Goal: Check status: Check status

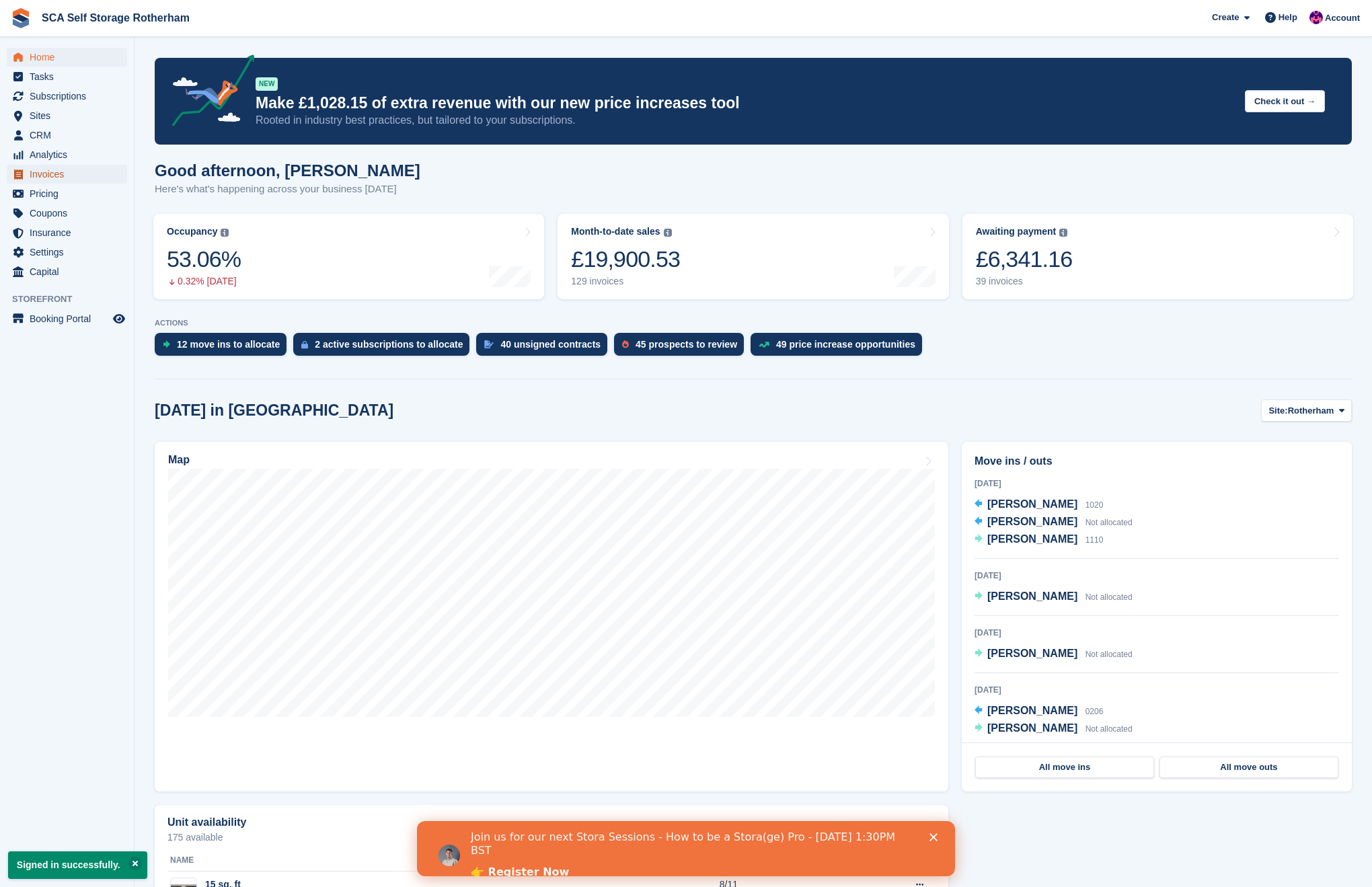
drag, startPoint x: 70, startPoint y: 174, endPoint x: 270, endPoint y: 157, distance: 200.7
click at [70, 174] on span "Invoices" at bounding box center [69, 174] width 81 height 19
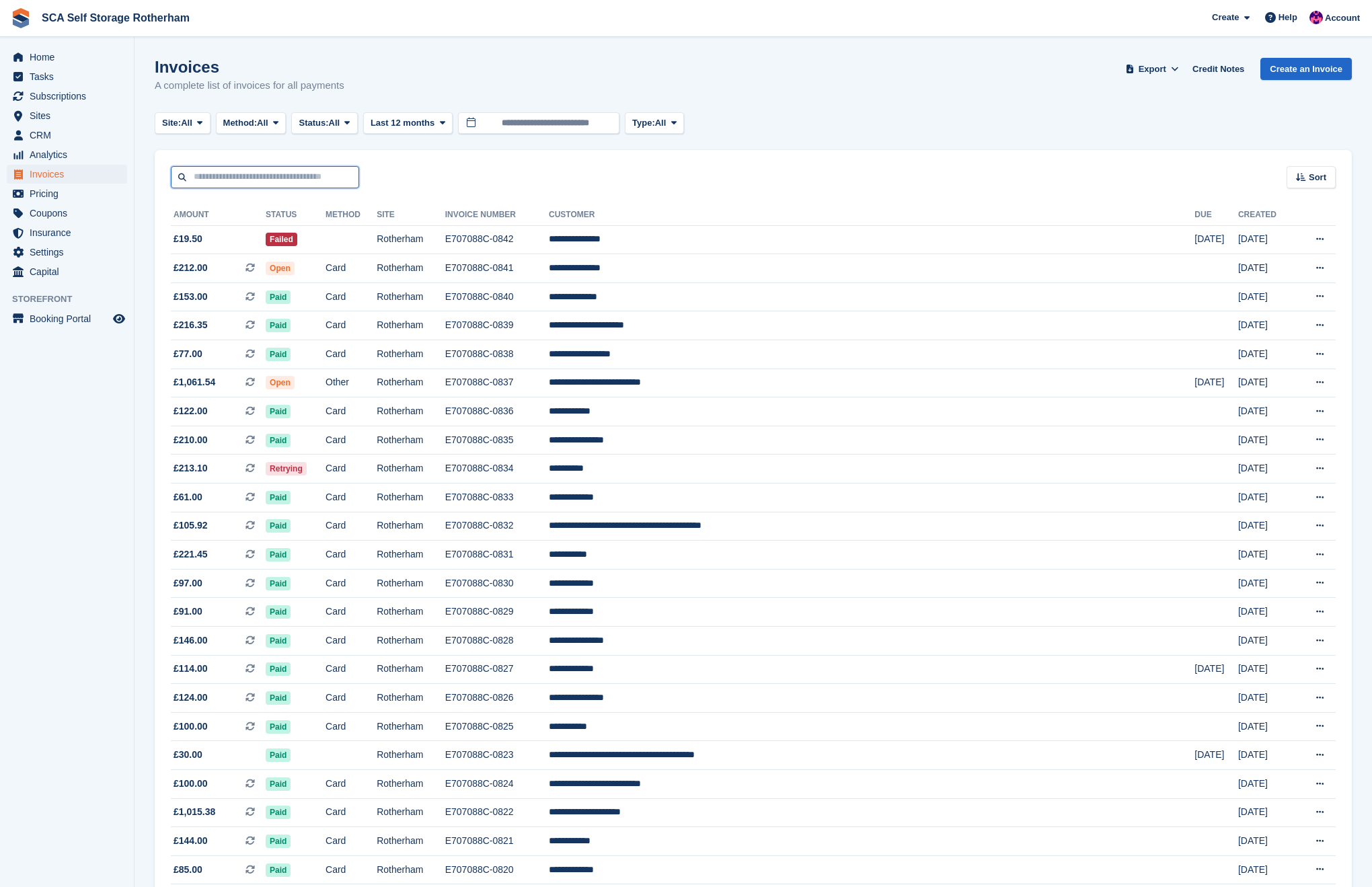
click at [277, 169] on input "text" at bounding box center [265, 177] width 188 height 23
type input "**********"
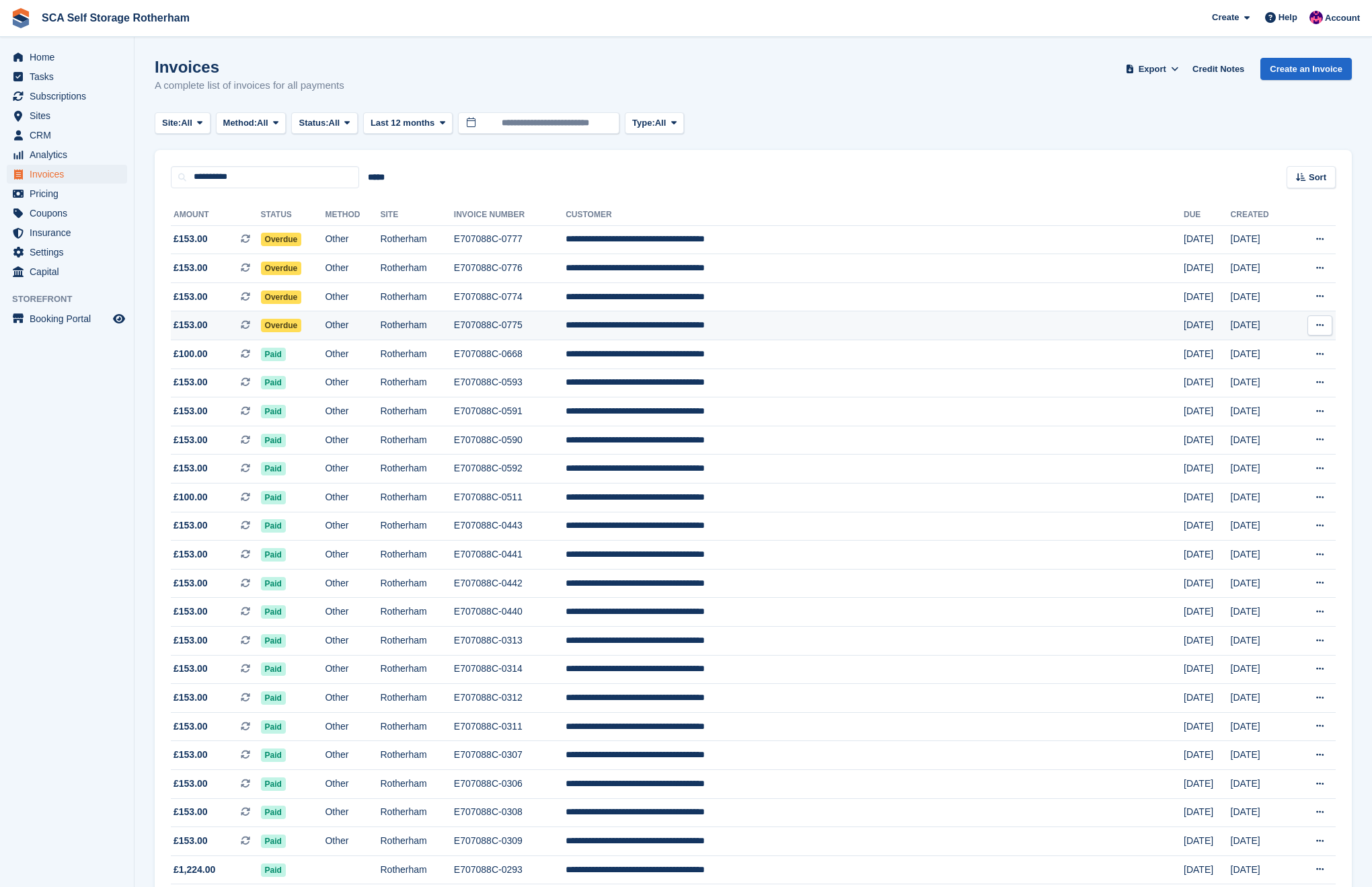
click at [325, 320] on td "Overdue" at bounding box center [293, 325] width 64 height 29
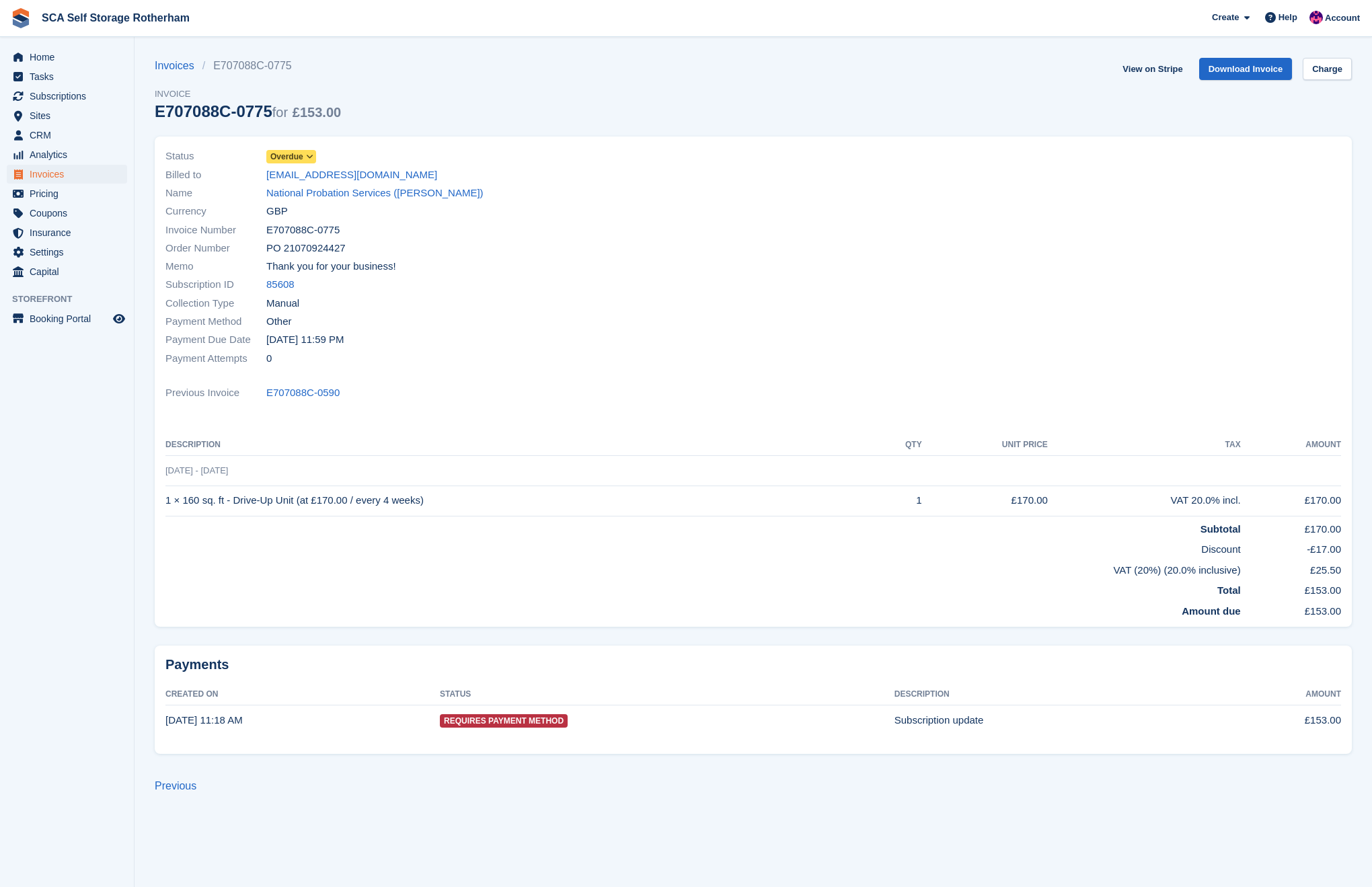
click at [311, 158] on icon at bounding box center [309, 157] width 8 height 8
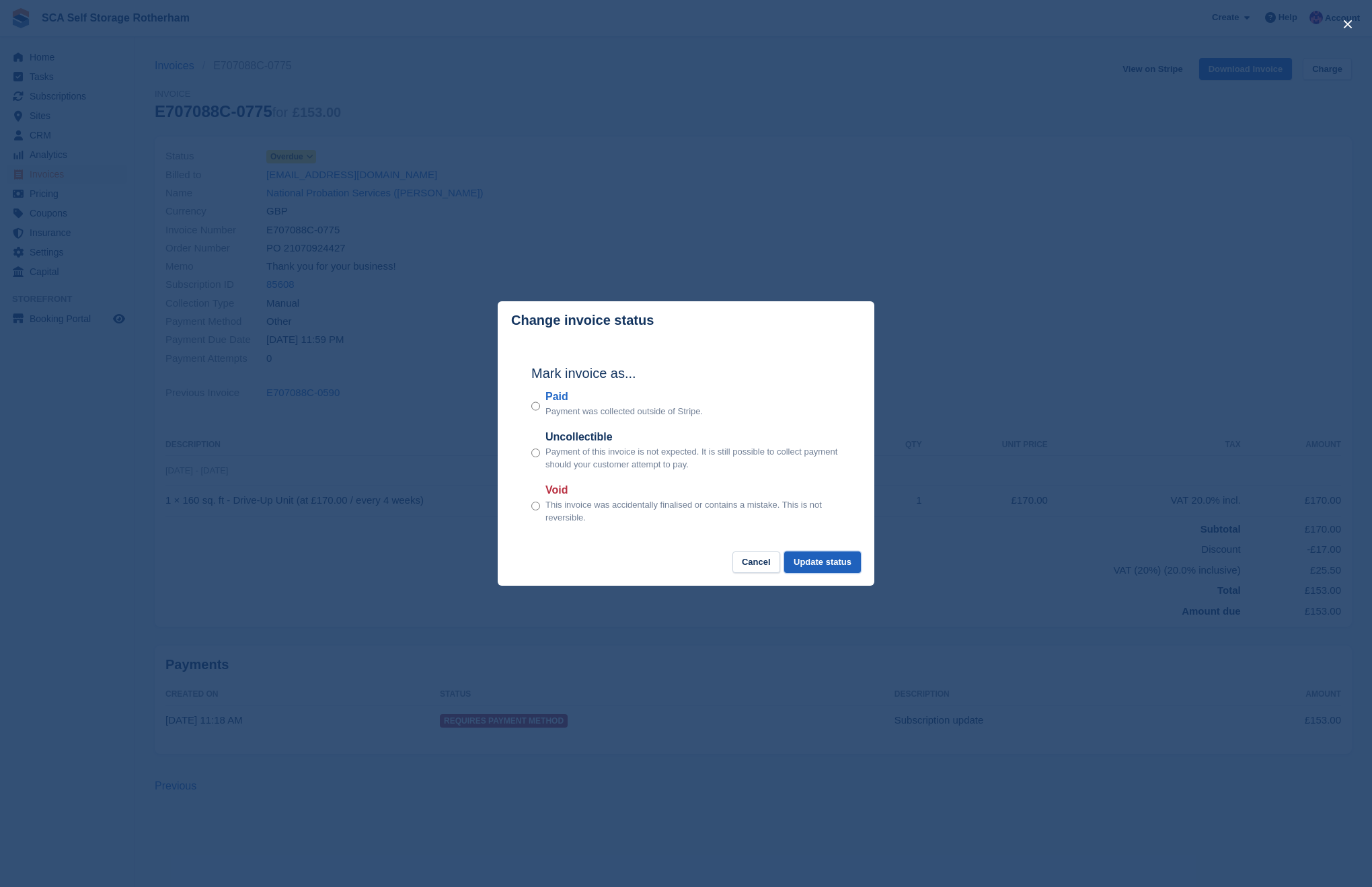
click at [818, 558] on button "Update status" at bounding box center [822, 562] width 77 height 23
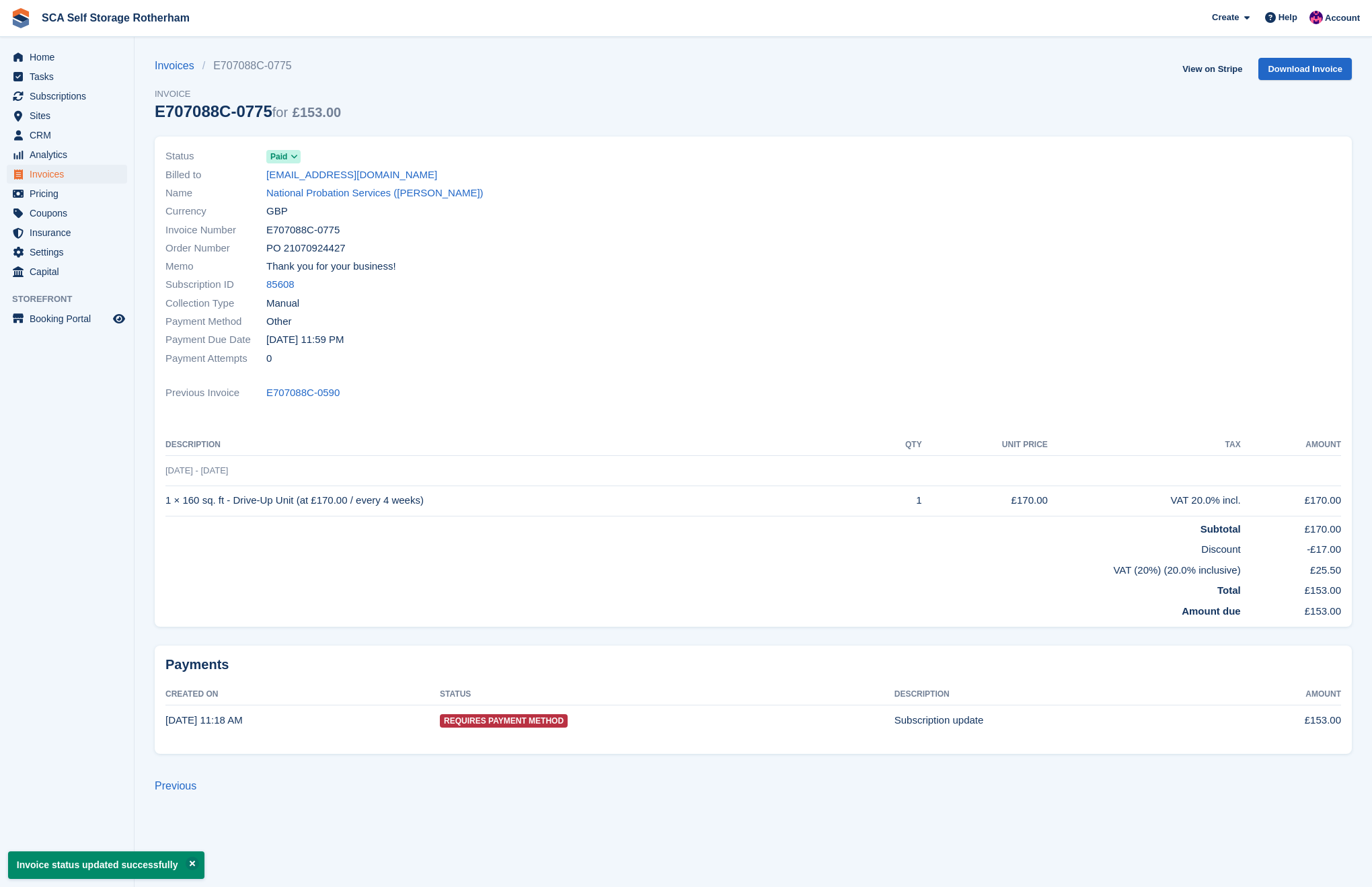
click at [317, 195] on link "National Probation Services (Harry Dixon)" at bounding box center [374, 193] width 217 height 16
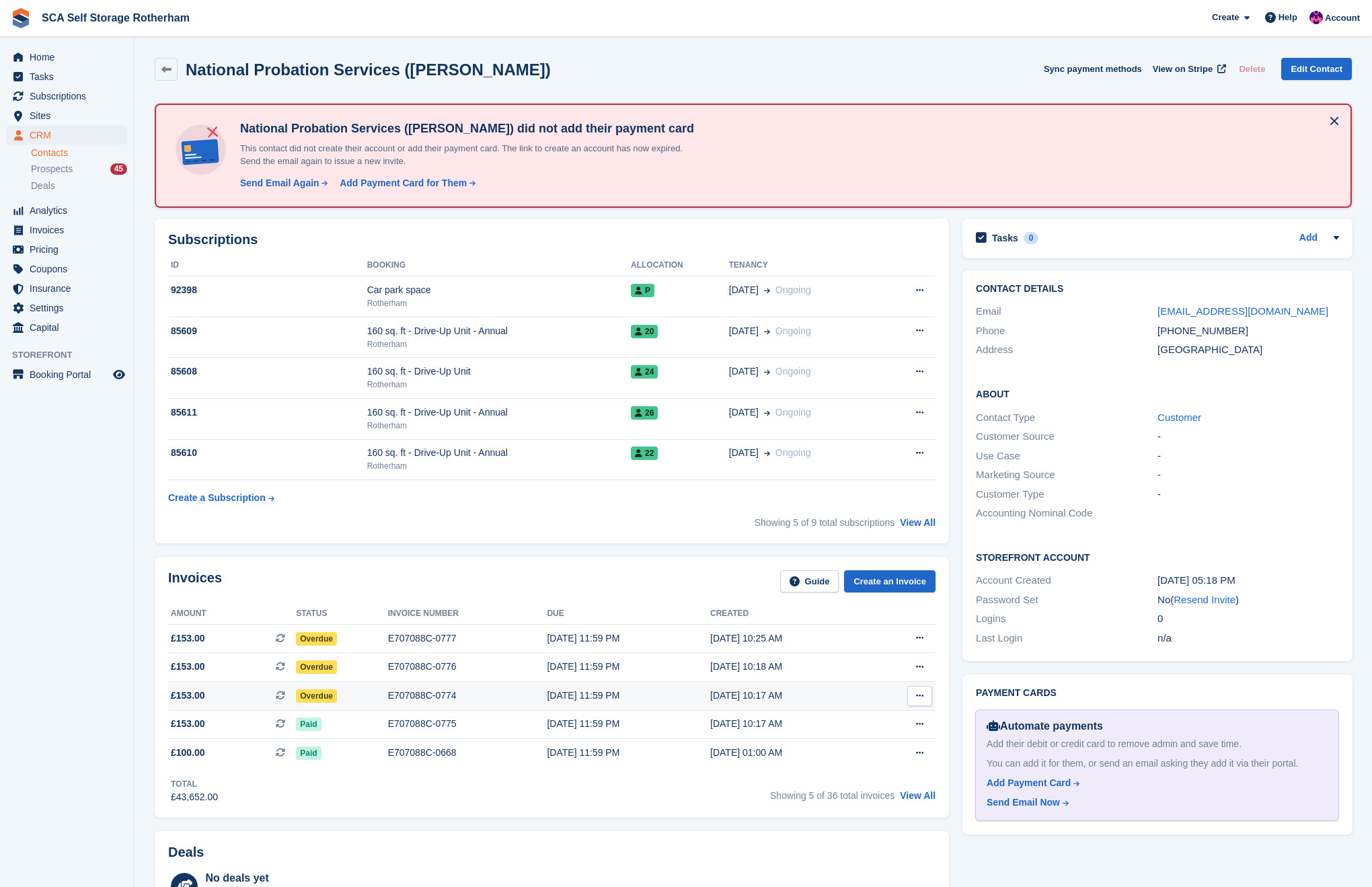
click at [382, 689] on div "Overdue" at bounding box center [342, 695] width 92 height 14
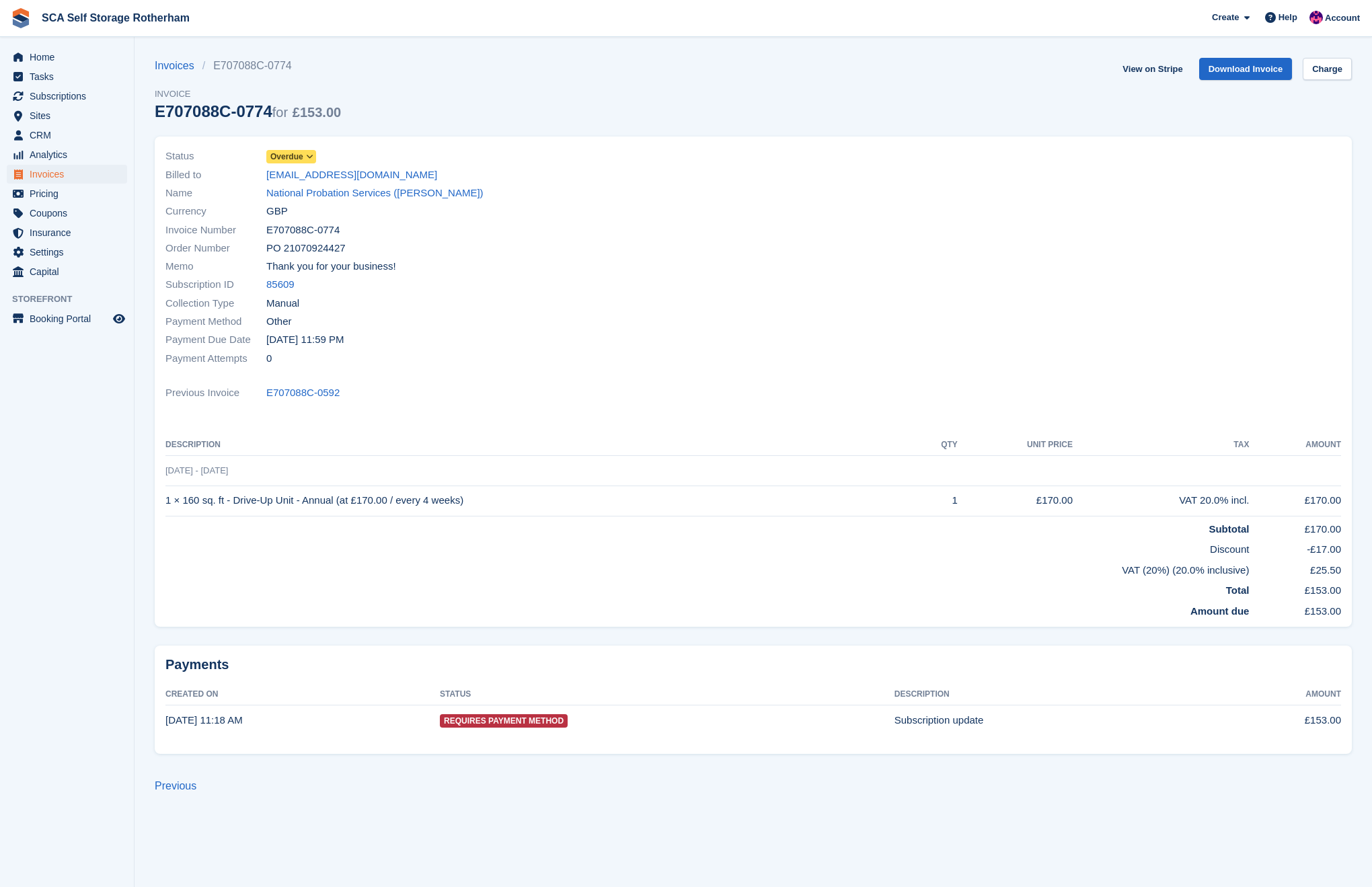
click at [304, 151] on span "Overdue" at bounding box center [291, 157] width 50 height 13
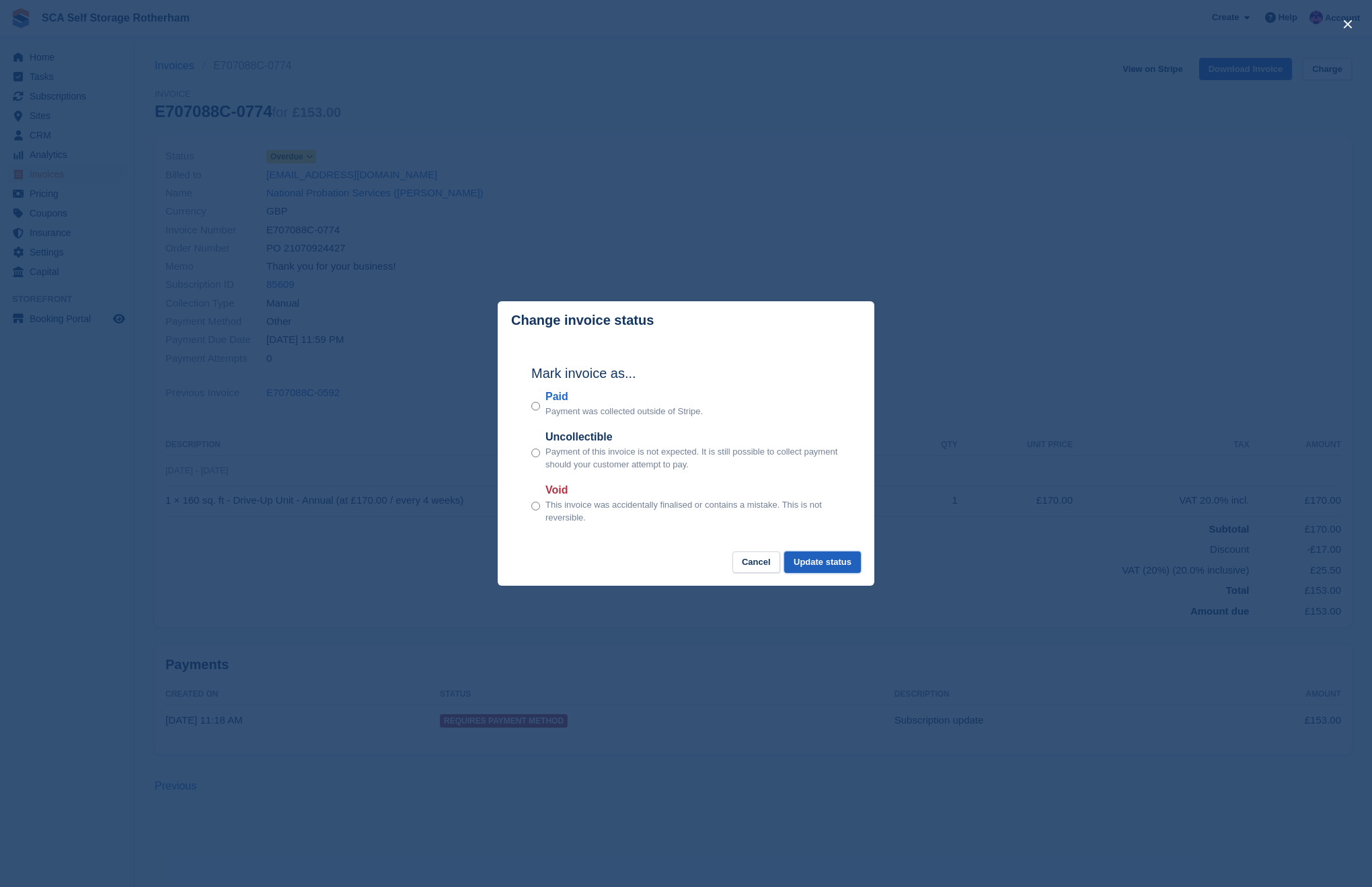
click at [824, 568] on button "Update status" at bounding box center [822, 562] width 77 height 23
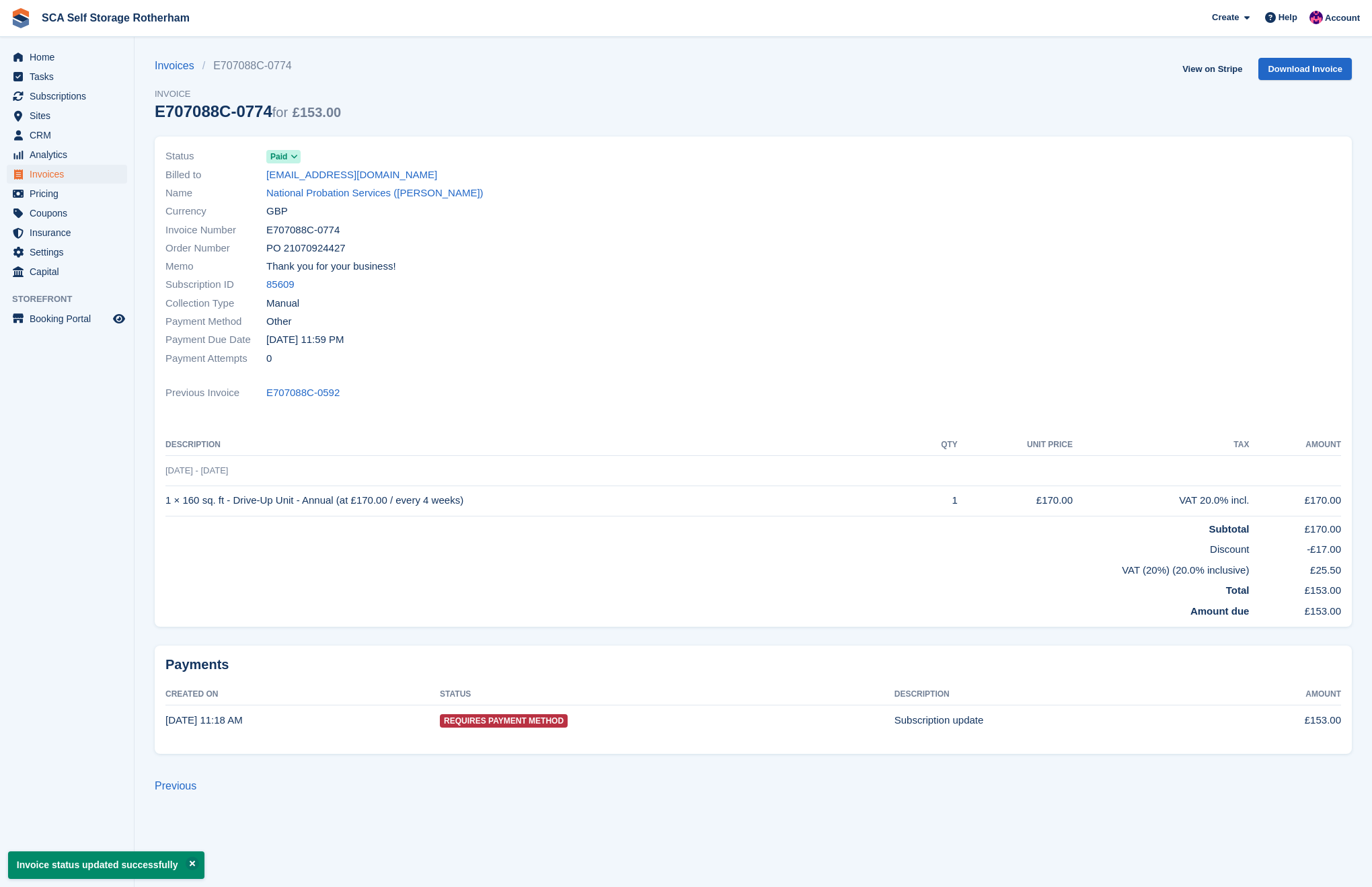
click at [307, 191] on link "National Probation Services (Harry Dixon)" at bounding box center [374, 193] width 217 height 16
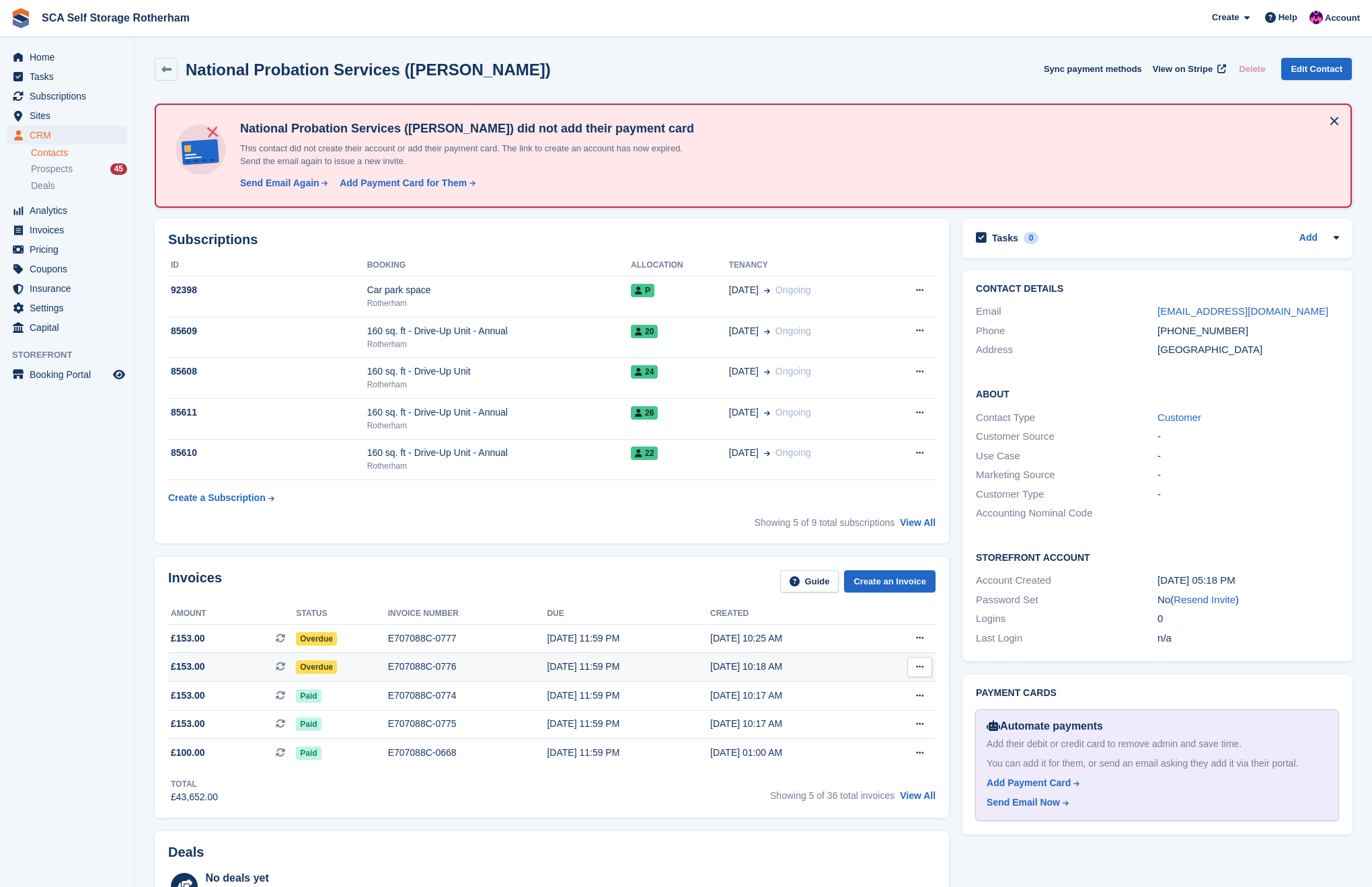
click at [319, 676] on td "Overdue" at bounding box center [342, 667] width 92 height 29
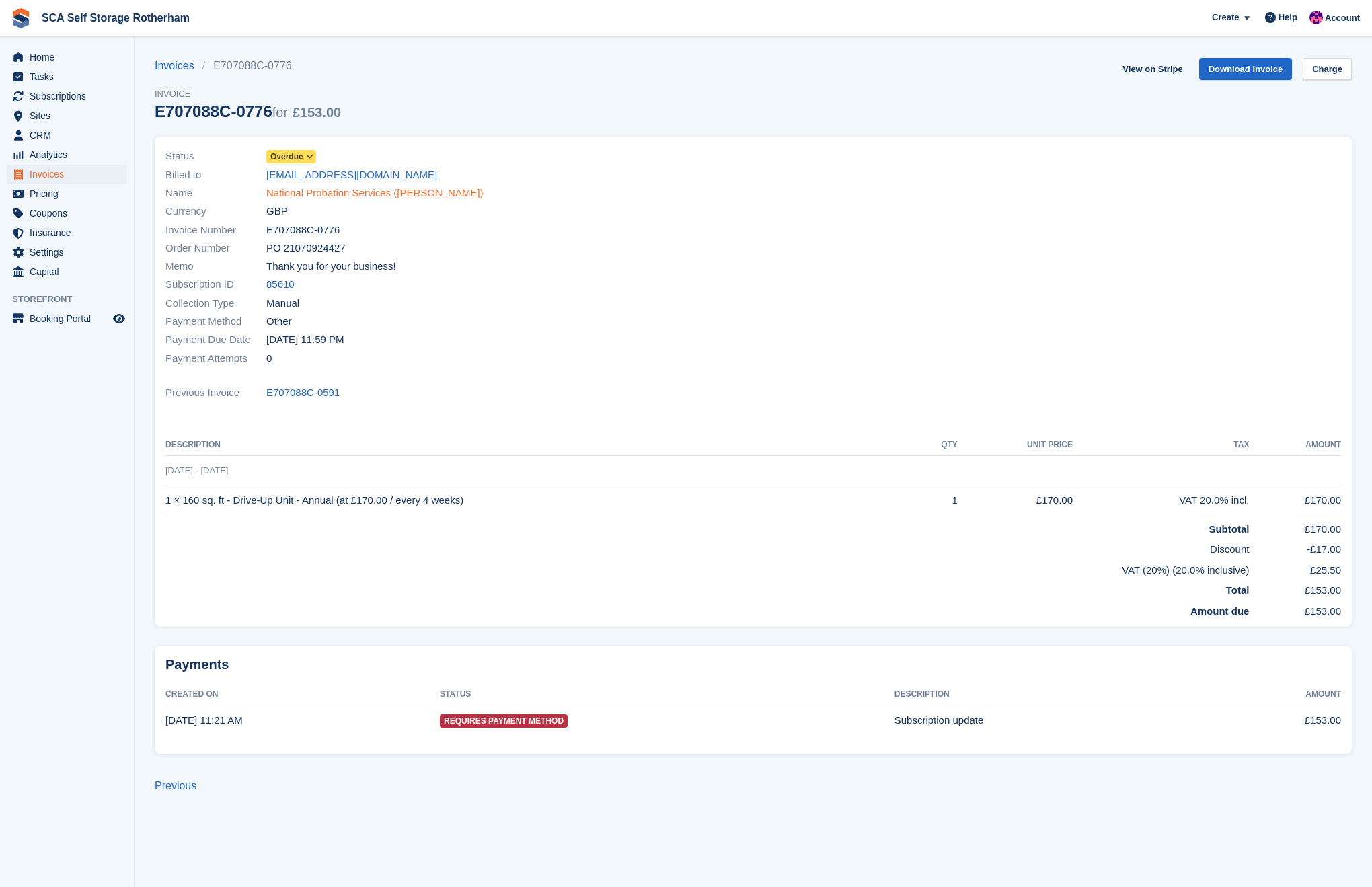
click at [288, 193] on link "National Probation Services ([PERSON_NAME])" at bounding box center [374, 193] width 217 height 16
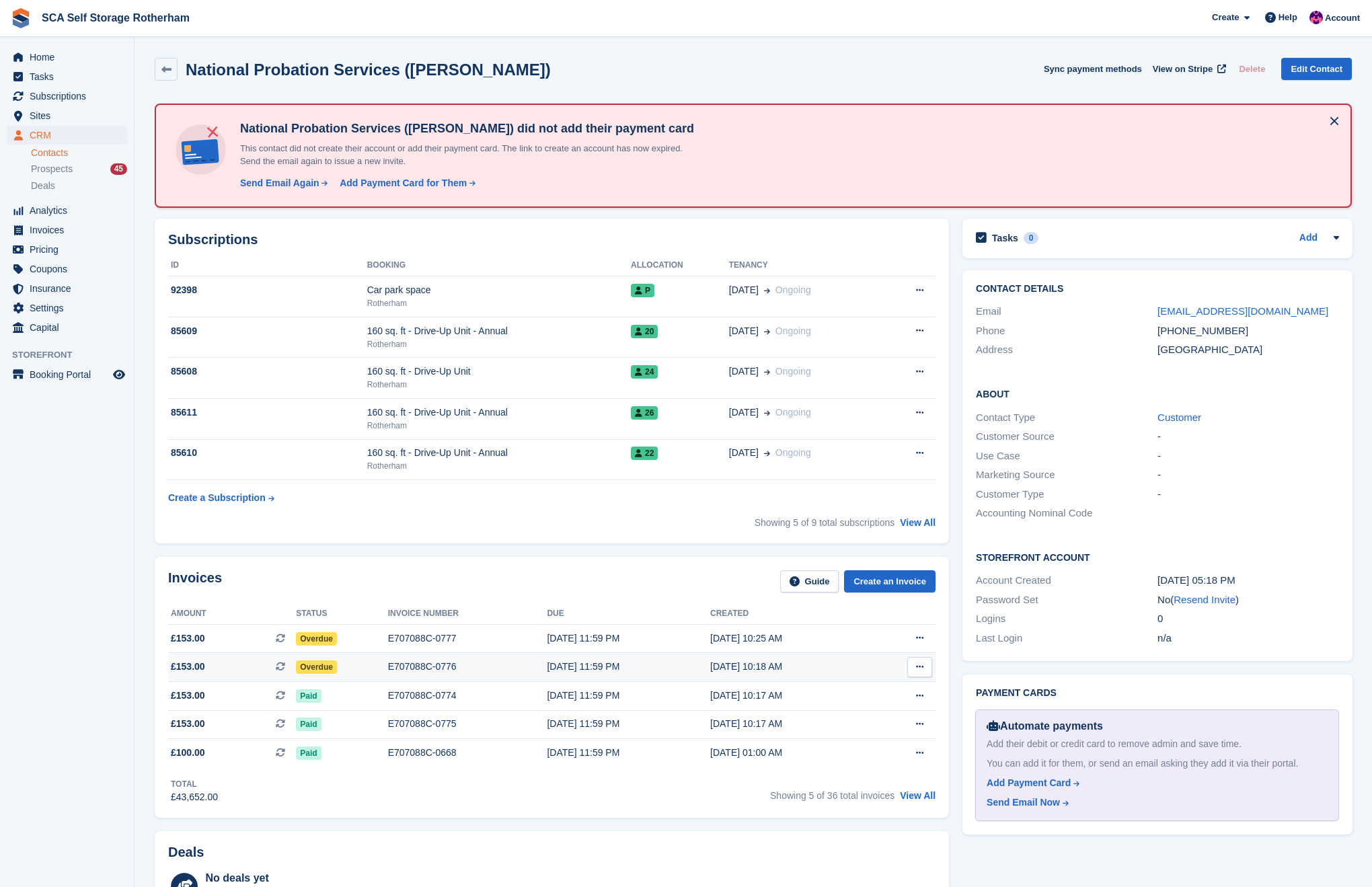
click at [479, 659] on td "E707088C-0776" at bounding box center [467, 667] width 159 height 29
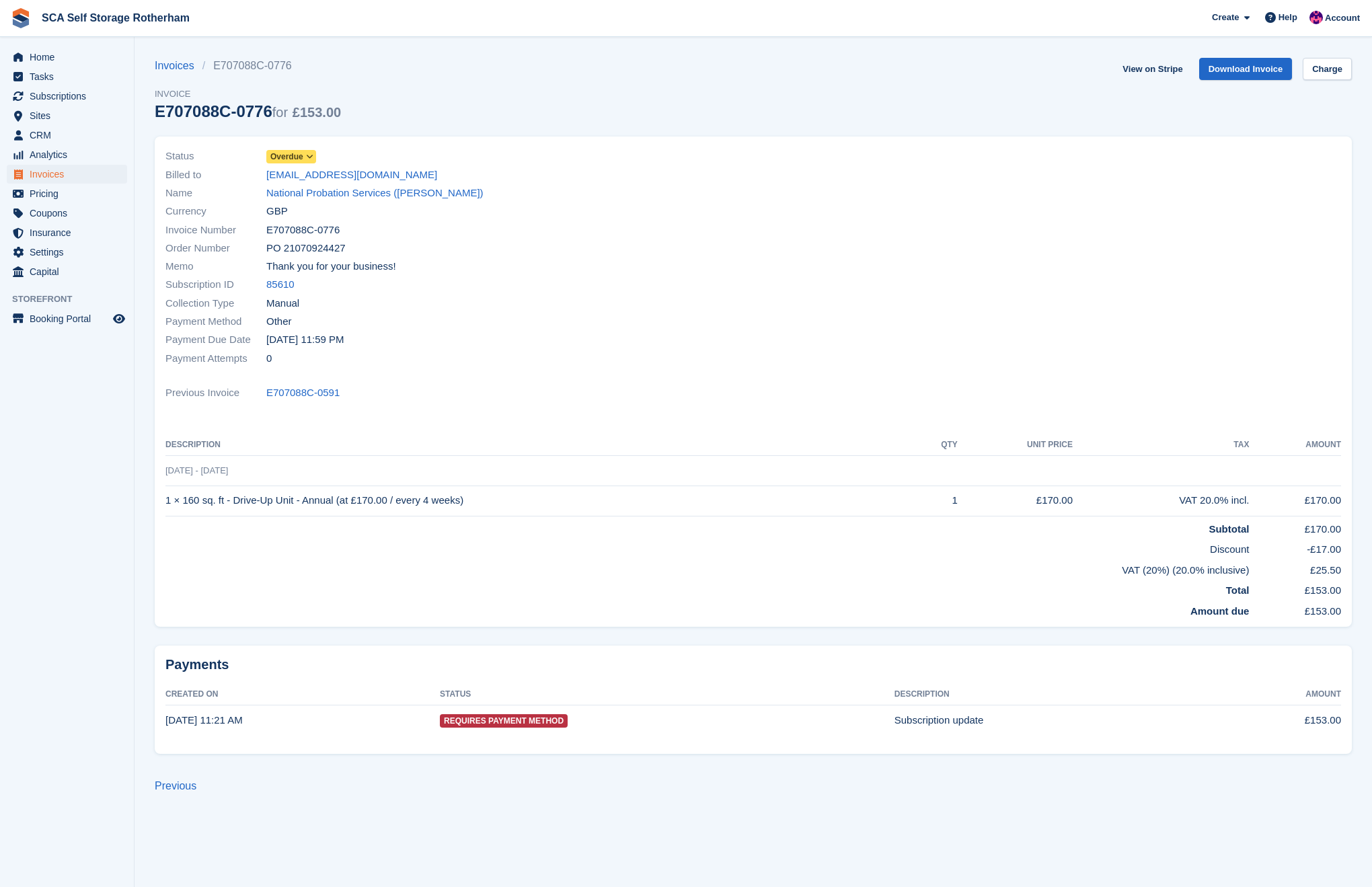
click at [297, 153] on span "Overdue" at bounding box center [287, 157] width 33 height 13
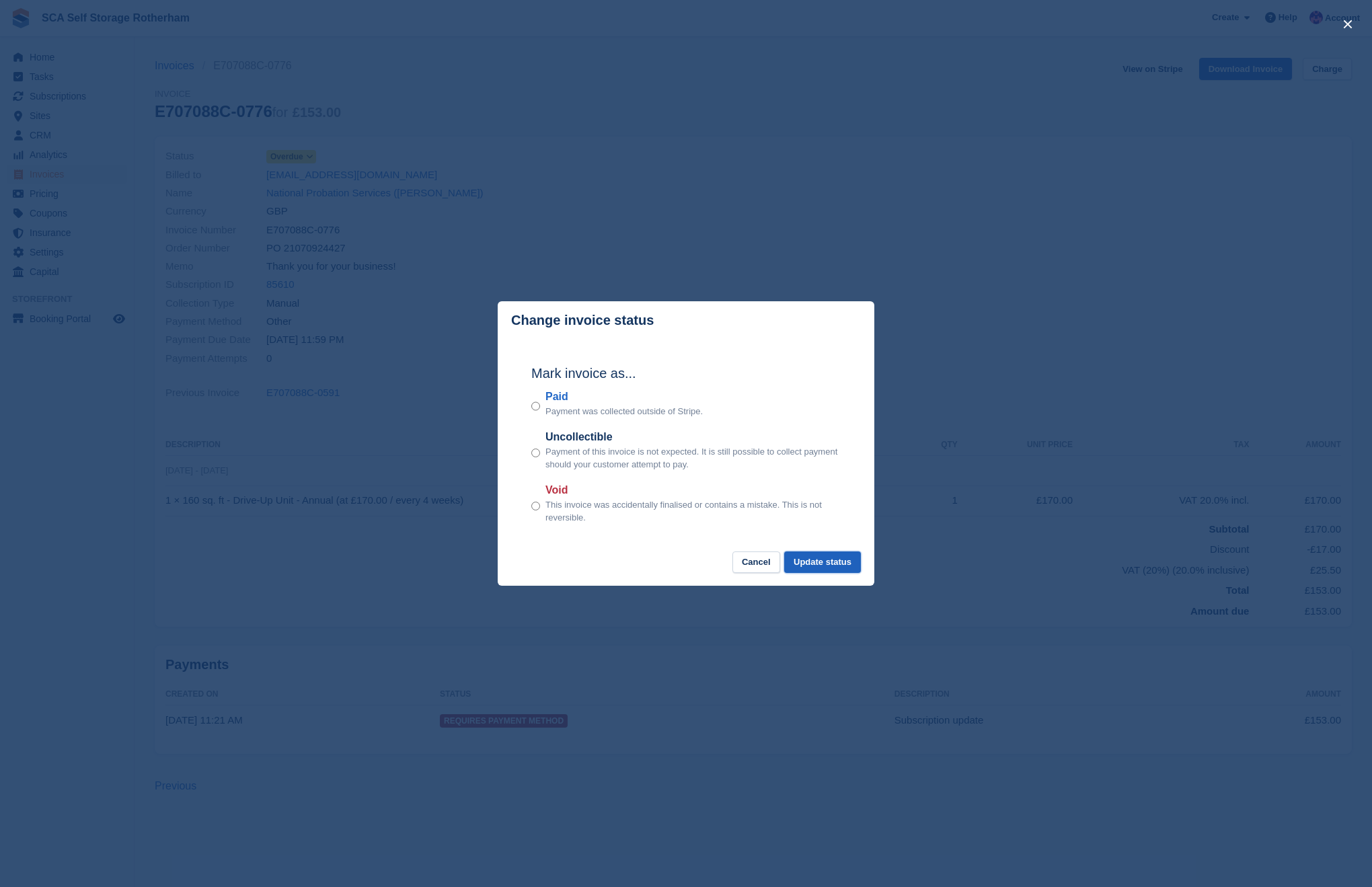
click at [834, 559] on button "Update status" at bounding box center [822, 562] width 77 height 23
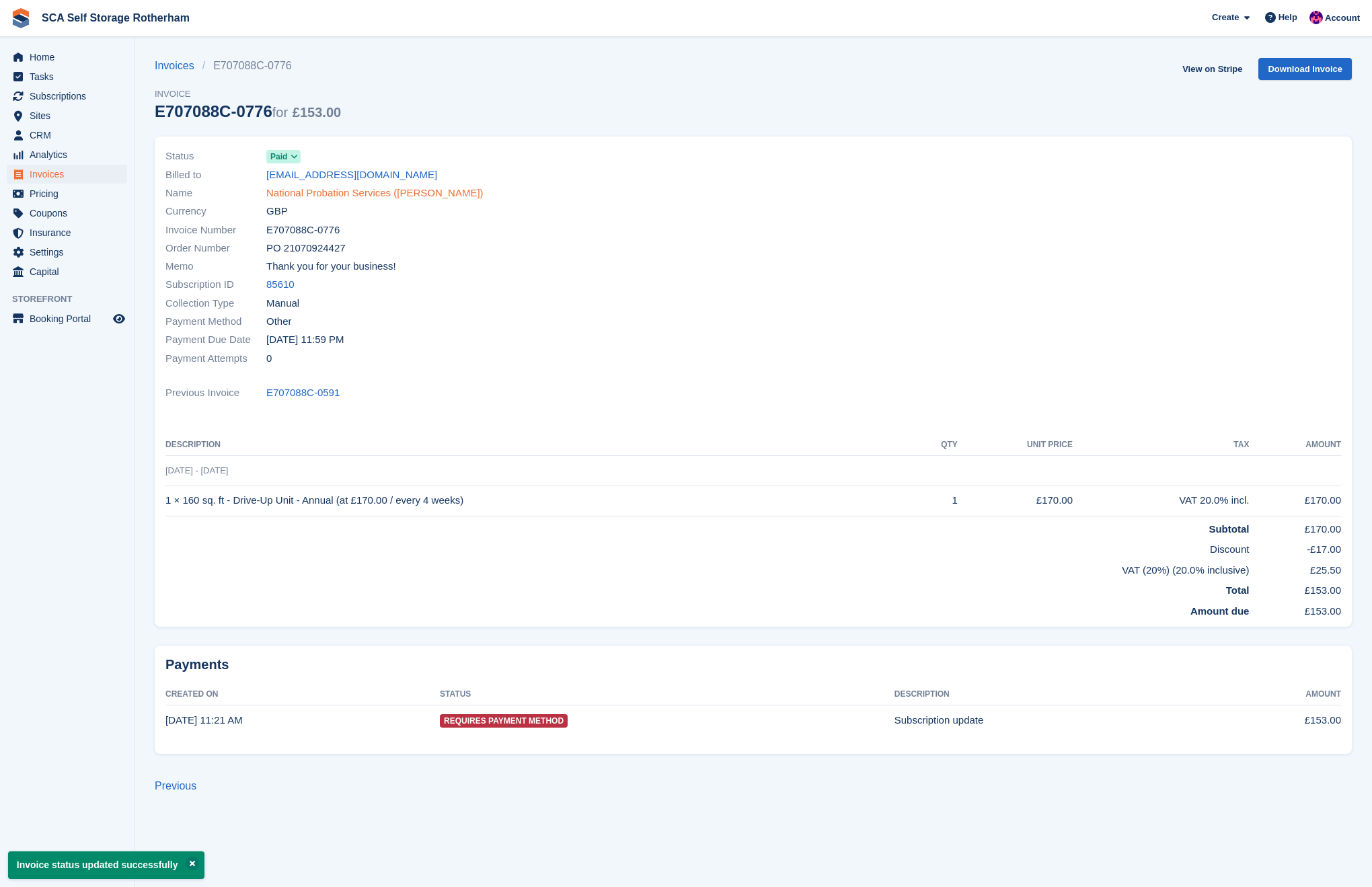
click at [348, 198] on link "National Probation Services ([PERSON_NAME])" at bounding box center [374, 193] width 217 height 16
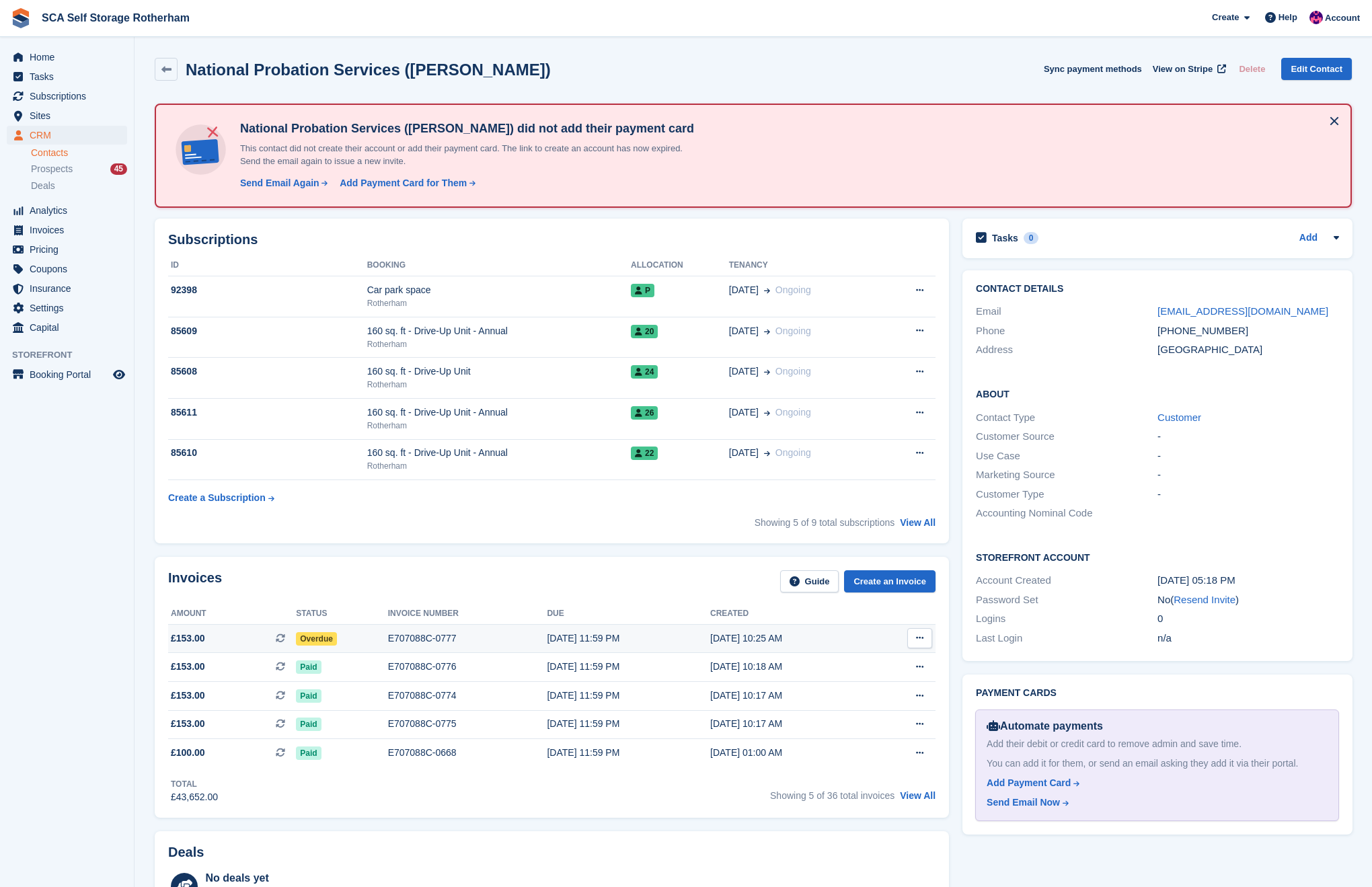
click at [364, 636] on div "Overdue" at bounding box center [342, 638] width 92 height 14
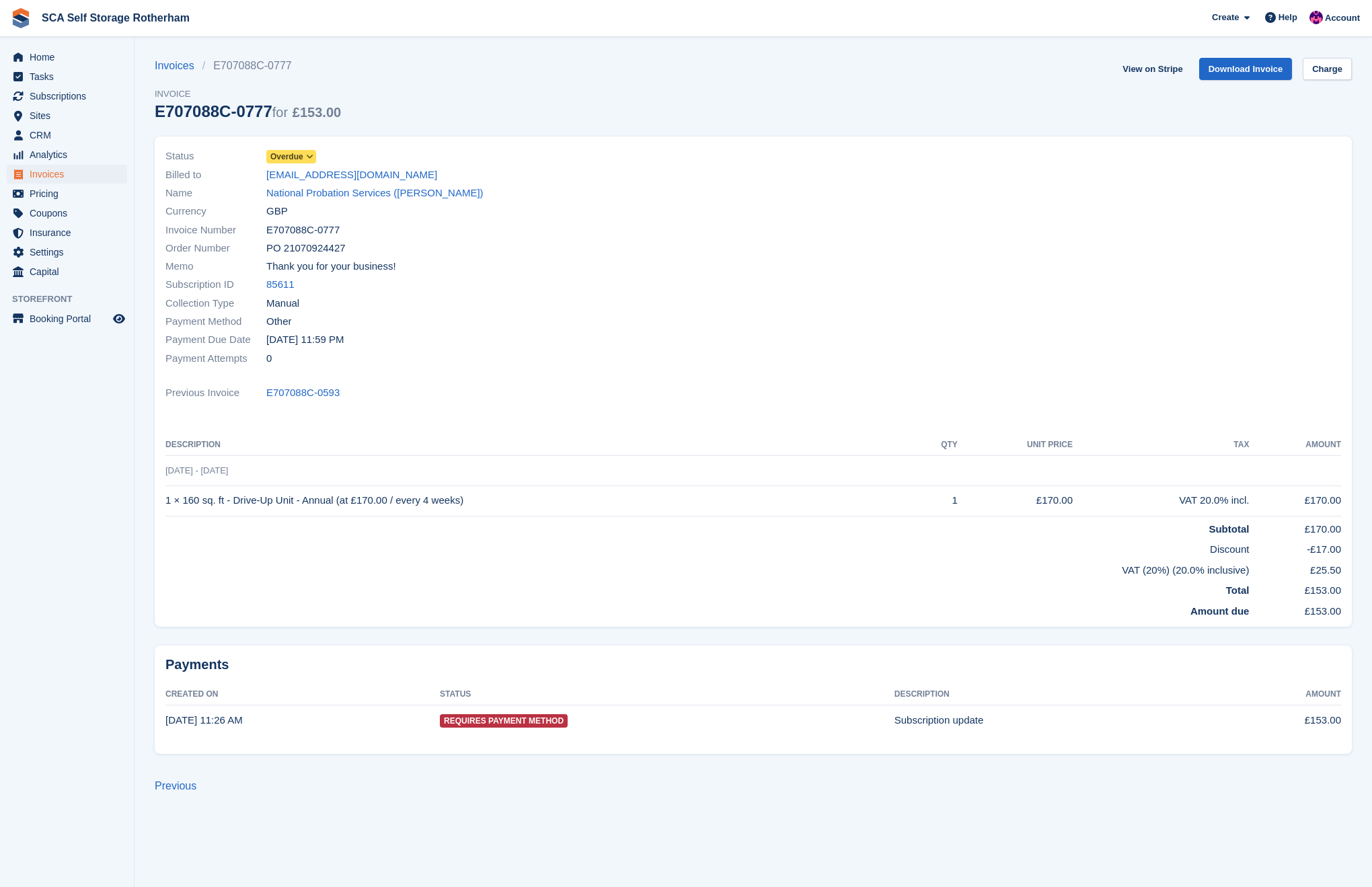
click at [308, 154] on icon at bounding box center [309, 157] width 8 height 8
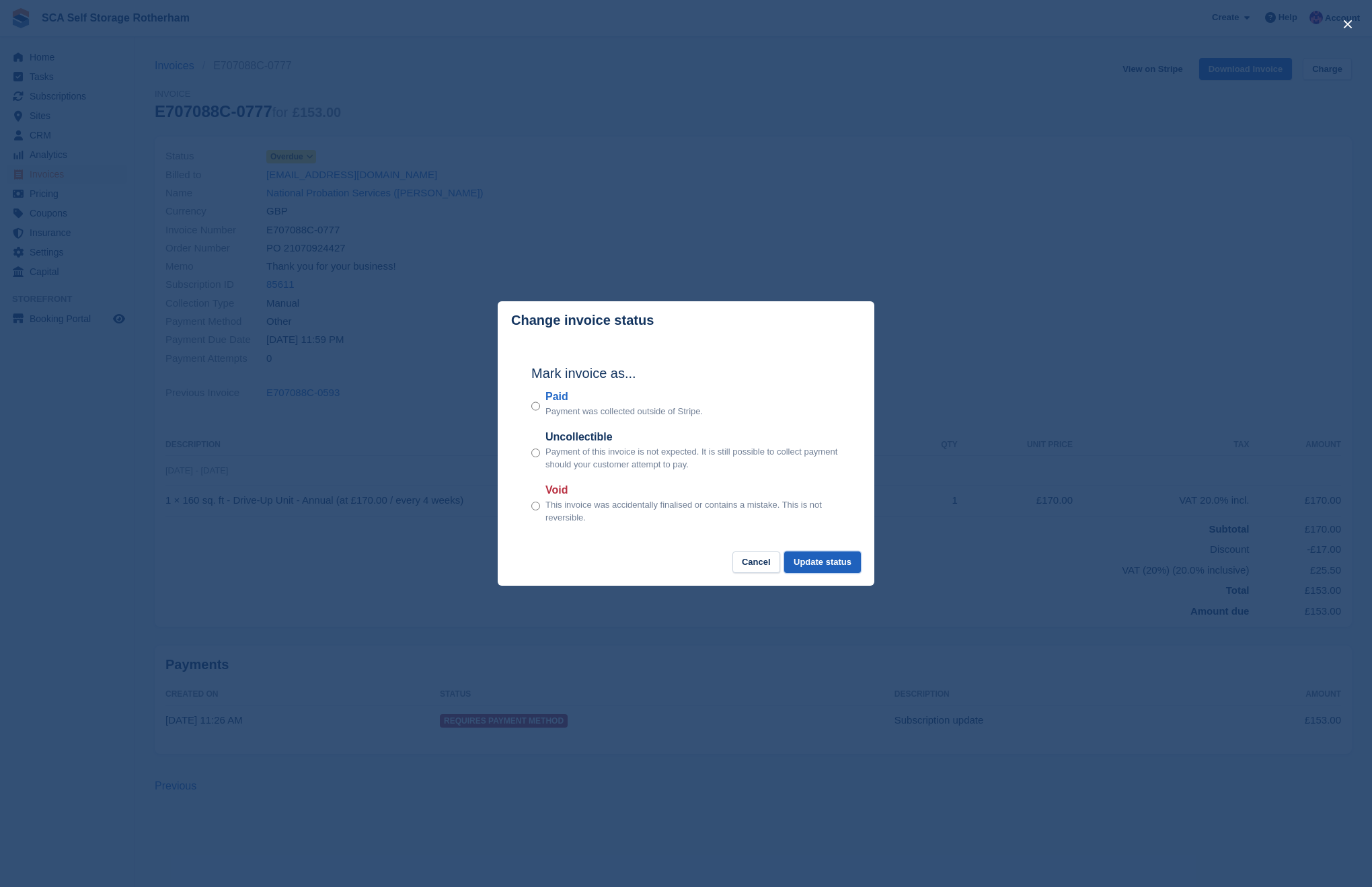
click at [839, 560] on button "Update status" at bounding box center [822, 562] width 77 height 23
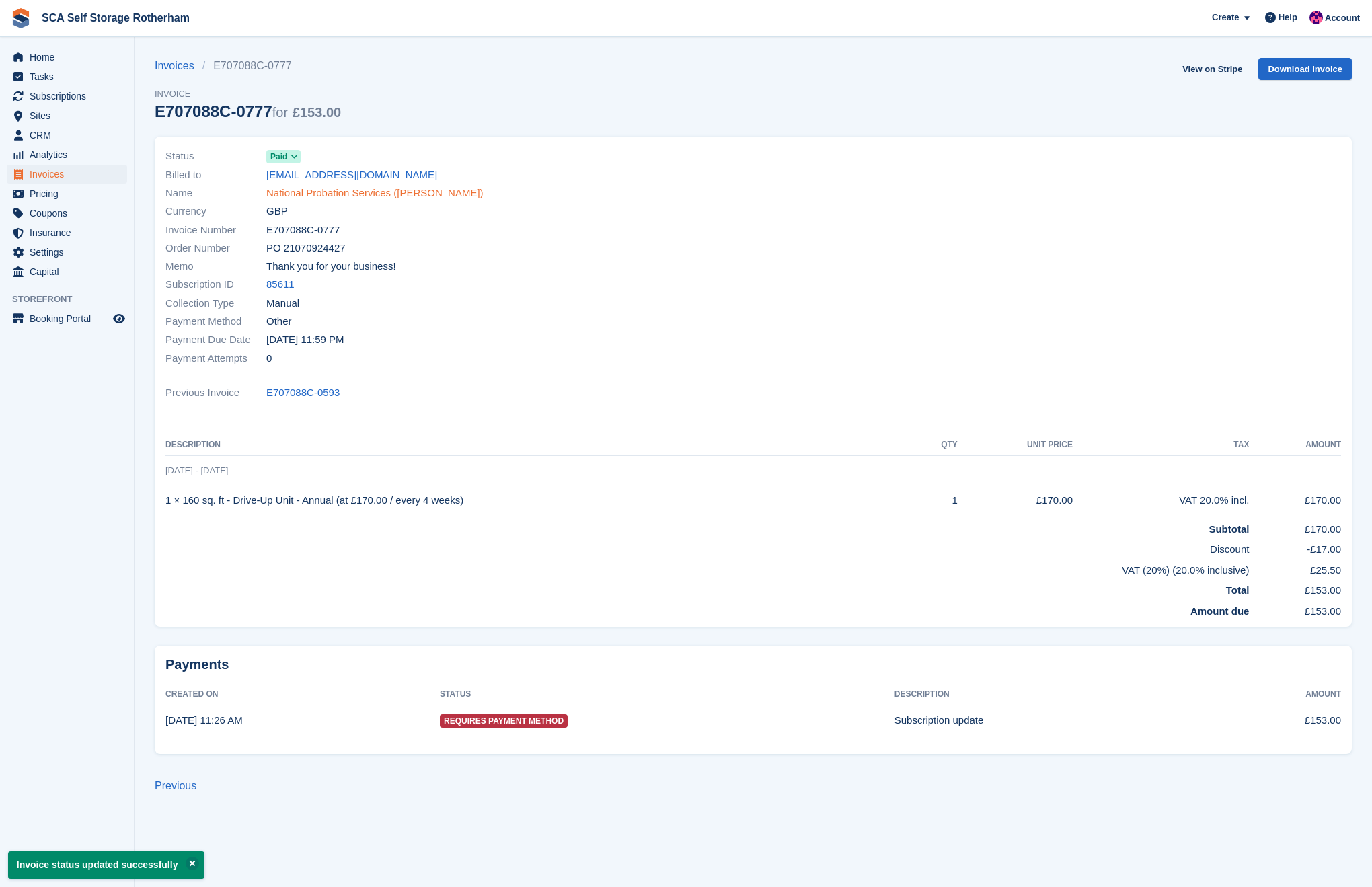
click at [314, 191] on link "National Probation Services ([PERSON_NAME])" at bounding box center [374, 193] width 217 height 16
